Goal: Task Accomplishment & Management: Manage account settings

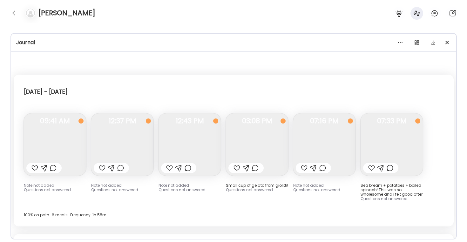
scroll to position [14, 0]
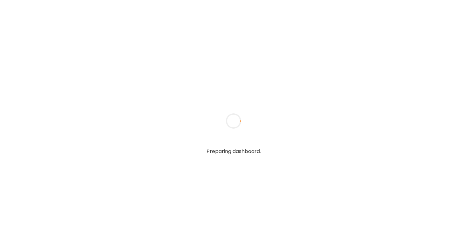
type input "**********"
type textarea "**********"
type input "**********"
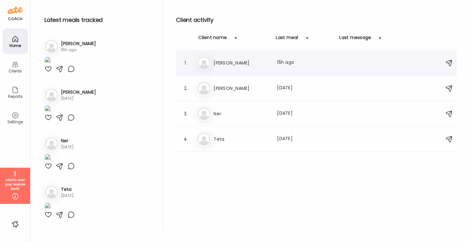
click at [221, 57] on div "Ma [PERSON_NAME] Last meal: 15h ago" at bounding box center [317, 63] width 241 height 14
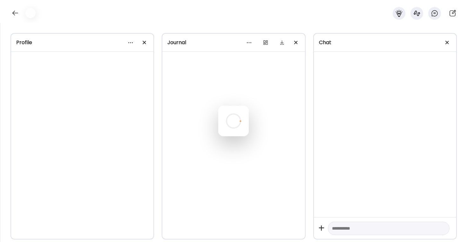
click at [221, 106] on div at bounding box center [233, 121] width 30 height 30
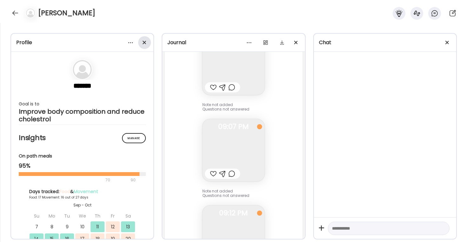
click at [145, 41] on span at bounding box center [144, 42] width 3 height 3
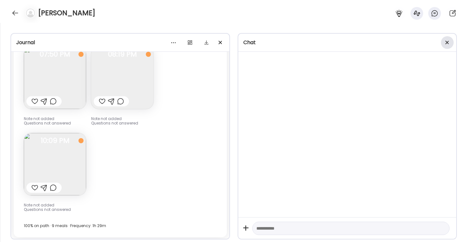
click at [448, 40] on div at bounding box center [447, 42] width 13 height 13
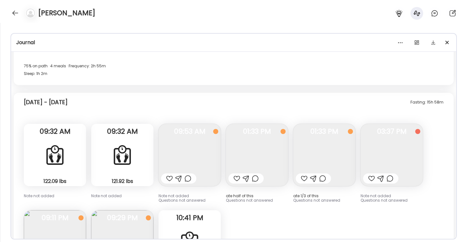
scroll to position [3870, 0]
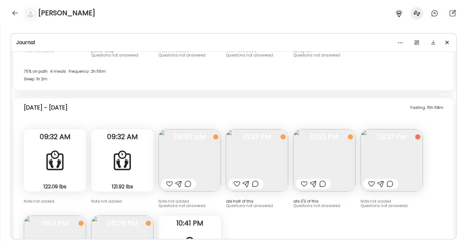
click at [186, 78] on div "75% on path · 4 meals · Frequency: 2h 55m Sleep: 1h 2m" at bounding box center [234, 75] width 420 height 15
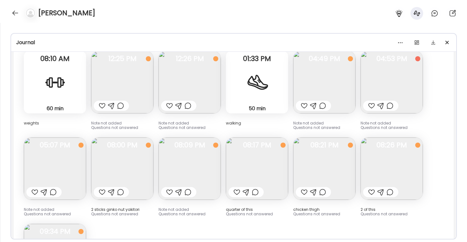
scroll to position [3266, 0]
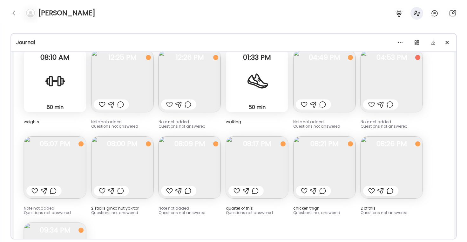
click at [380, 164] on img at bounding box center [392, 167] width 62 height 62
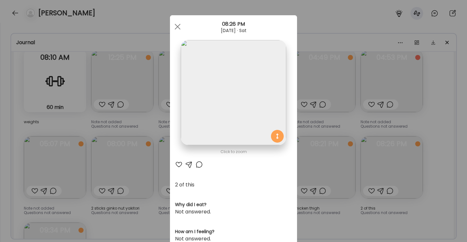
click at [438, 147] on div "Ate Coach Dashboard Wahoo! It’s official Take a moment to set up your Coach Pro…" at bounding box center [233, 121] width 467 height 242
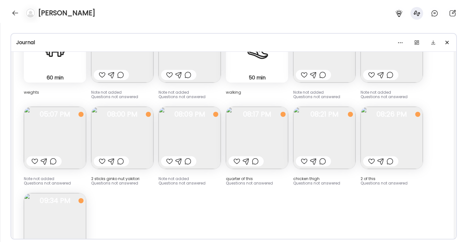
scroll to position [3297, 0]
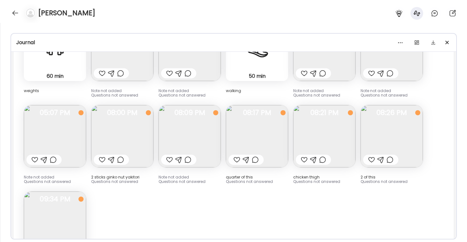
click at [271, 133] on img at bounding box center [257, 136] width 62 height 62
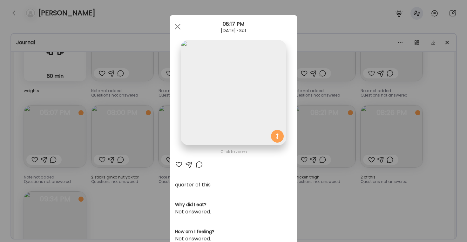
click at [372, 185] on div "Ate Coach Dashboard Wahoo! It’s official Take a moment to set up your Coach Pro…" at bounding box center [233, 121] width 467 height 242
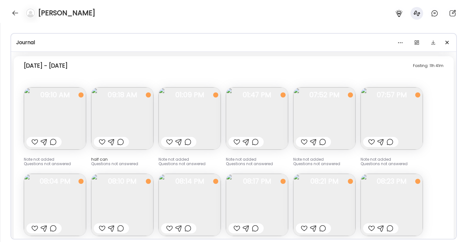
scroll to position [4141, 0]
click at [80, 115] on img at bounding box center [55, 119] width 62 height 62
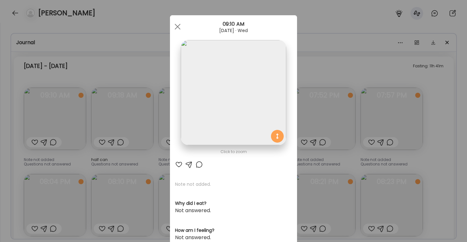
click at [156, 52] on div "Ate Coach Dashboard Wahoo! It’s official Take a moment to set up your Coach Pro…" at bounding box center [233, 121] width 467 height 242
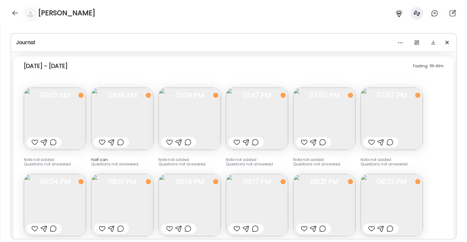
click at [124, 119] on img at bounding box center [122, 119] width 62 height 62
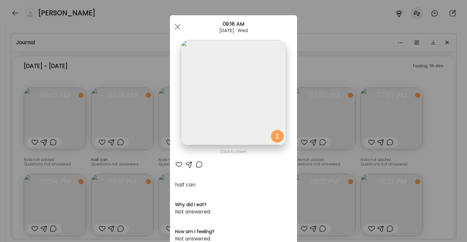
click at [151, 41] on div "Ate Coach Dashboard Wahoo! It’s official Take a moment to set up your Coach Pro…" at bounding box center [233, 121] width 467 height 242
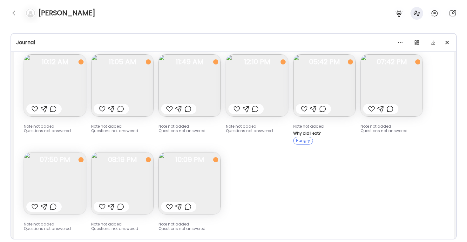
scroll to position [4584, 0]
click at [209, 82] on img at bounding box center [189, 86] width 62 height 62
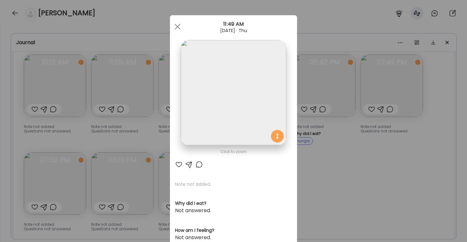
click at [358, 164] on div "Ate Coach Dashboard Wahoo! It’s official Take a moment to set up your Coach Pro…" at bounding box center [233, 121] width 467 height 242
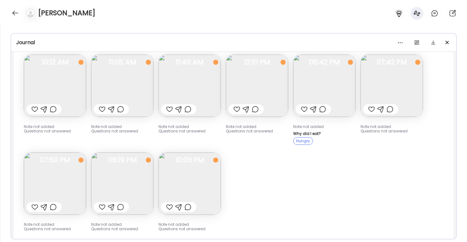
click at [341, 94] on img at bounding box center [324, 86] width 62 height 62
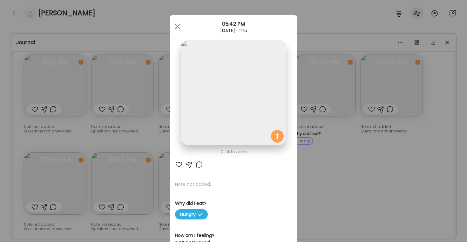
click at [382, 154] on div "Ate Coach Dashboard Wahoo! It’s official Take a moment to set up your Coach Pro…" at bounding box center [233, 121] width 467 height 242
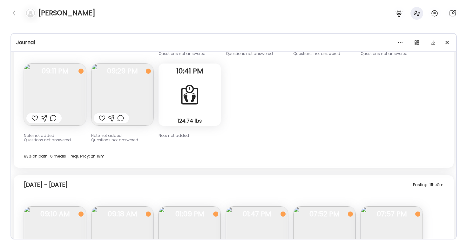
scroll to position [4017, 0]
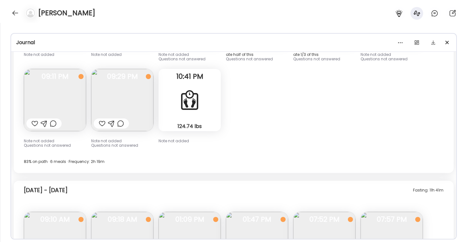
click at [244, 116] on div "Fasting: 15h 58m Tuesday - Sep 30 122.09 lbs Body Weight Note not added 09:32 A…" at bounding box center [234, 62] width 440 height 222
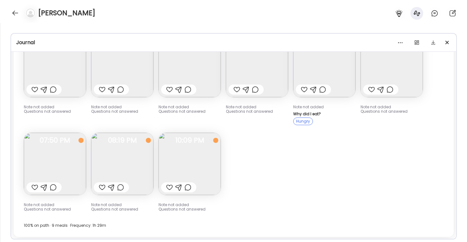
scroll to position [4603, 0]
click at [135, 1] on div "[PERSON_NAME]" at bounding box center [233, 11] width 467 height 23
